Goal: Task Accomplishment & Management: Complete application form

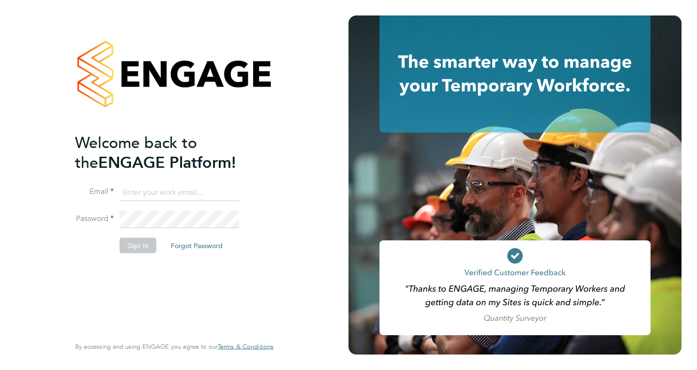
type input "mail@karljans.com"
click at [134, 245] on button "Sign In" at bounding box center [138, 245] width 37 height 15
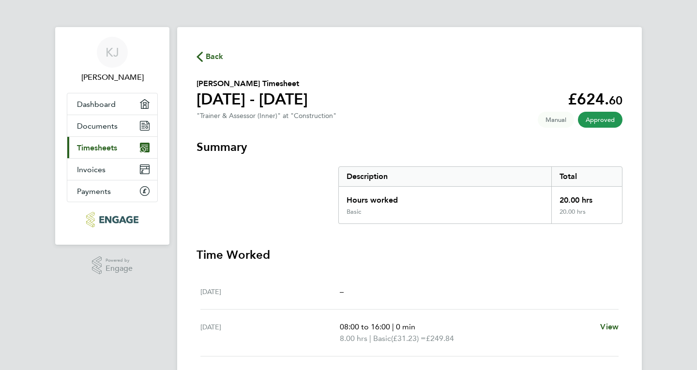
click at [107, 148] on span "Timesheets" at bounding box center [97, 147] width 40 height 9
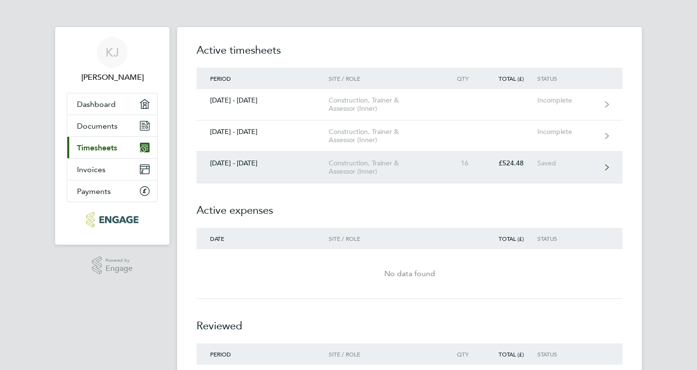
click at [599, 164] on link "[DATE] - [DATE] Construction, Trainer & Assessor (Inner) 16 £524.48 Saved" at bounding box center [410, 167] width 426 height 31
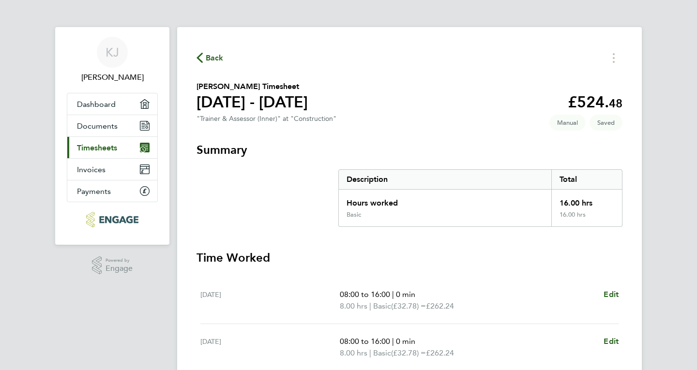
click at [636, 163] on div "Back [PERSON_NAME] Timesheet [DATE] - [DATE] £524. 48 "Trainer & Assessor (Inne…" at bounding box center [409, 322] width 465 height 590
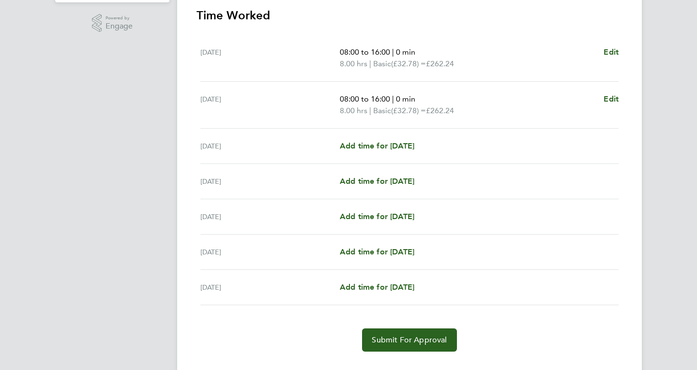
scroll to position [263, 0]
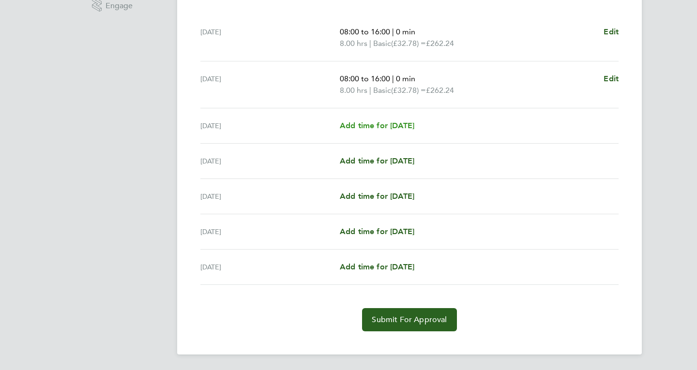
click at [406, 127] on span "Add time for [DATE]" at bounding box center [377, 125] width 75 height 9
click at [406, 127] on app-root "[PERSON_NAME] [PERSON_NAME] Applications: Dashboard Documents Current page: Tim…" at bounding box center [348, 53] width 697 height 633
select select "60"
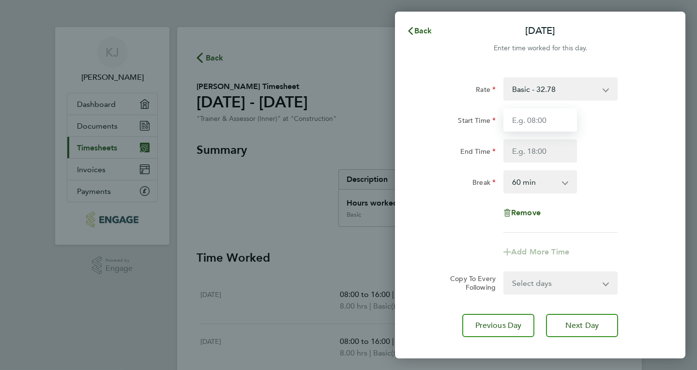
click at [534, 119] on input "Start Time" at bounding box center [540, 119] width 74 height 23
type input "08:00"
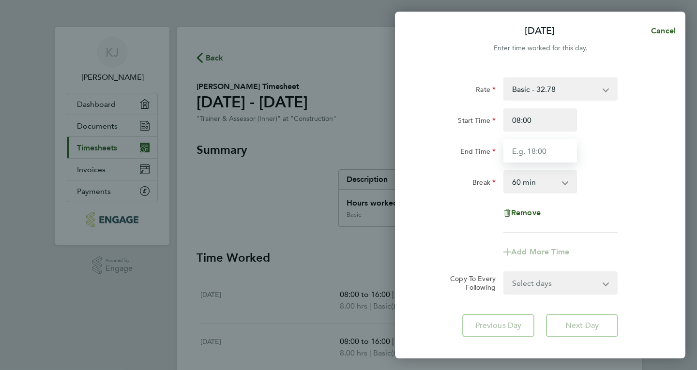
click at [541, 156] on input "End Time" at bounding box center [540, 150] width 74 height 23
type input "12:00"
click at [568, 179] on app-icon-cross-button at bounding box center [570, 181] width 12 height 21
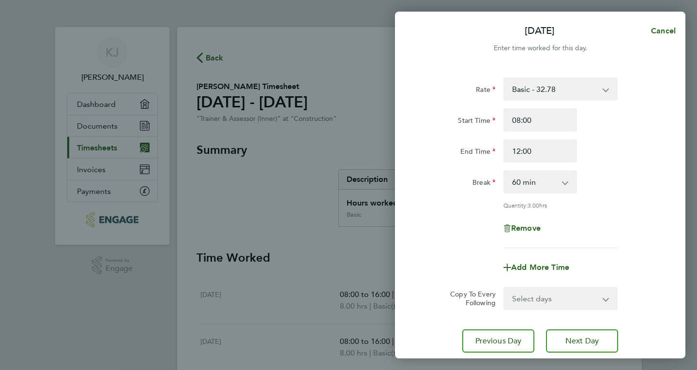
click at [568, 179] on app-icon-cross-button at bounding box center [570, 181] width 12 height 21
click at [564, 183] on app-icon-cross-button at bounding box center [570, 181] width 12 height 21
click at [565, 181] on app-icon-cross-button at bounding box center [570, 181] width 12 height 21
click at [542, 155] on input "12:00" at bounding box center [540, 150] width 74 height 23
click at [566, 184] on app-icon-cross-button at bounding box center [570, 181] width 12 height 21
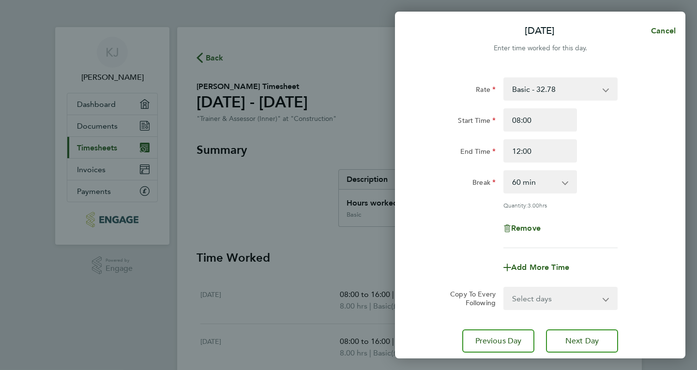
click at [560, 186] on select "0 min 15 min 30 min 45 min 60 min 75 min 90 min" at bounding box center [534, 181] width 60 height 21
select select "0"
click at [504, 171] on select "0 min 15 min 30 min 45 min 60 min 75 min 90 min" at bounding box center [534, 181] width 60 height 21
click at [611, 204] on div "Quantity: 4.00 hrs" at bounding box center [560, 205] width 114 height 8
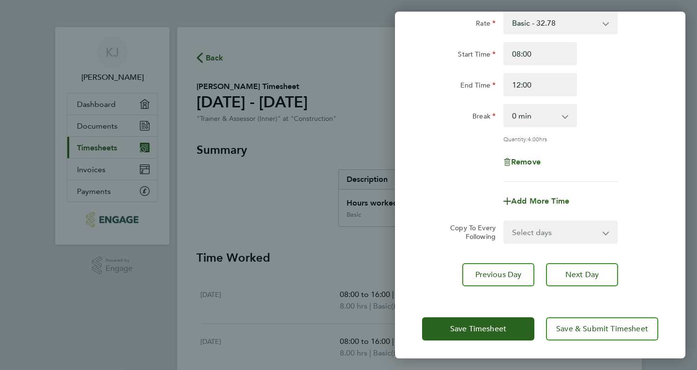
scroll to position [67, 0]
click at [482, 325] on span "Save Timesheet" at bounding box center [478, 329] width 56 height 10
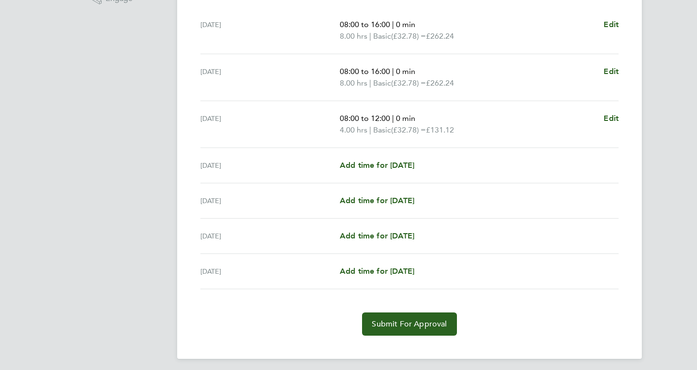
scroll to position [275, 0]
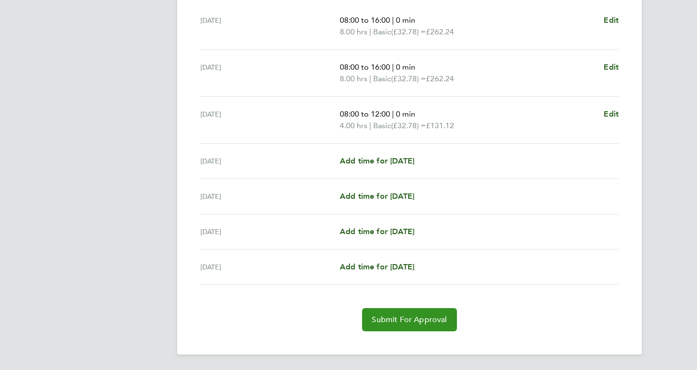
click at [412, 319] on span "Submit For Approval" at bounding box center [409, 320] width 75 height 10
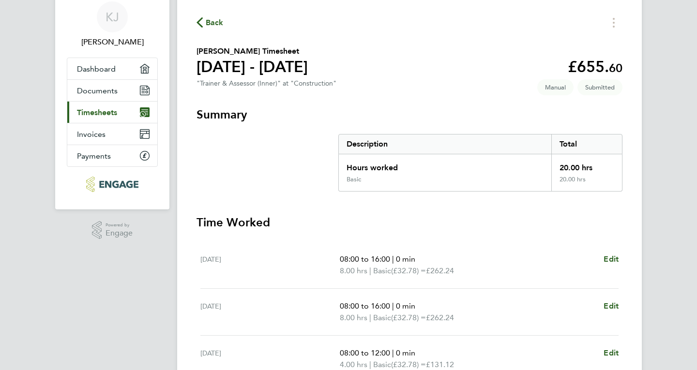
scroll to position [30, 0]
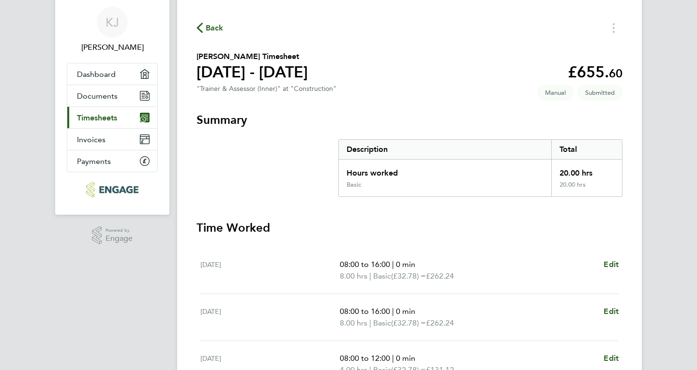
click at [99, 117] on span "Timesheets" at bounding box center [97, 117] width 40 height 9
